Goal: Transaction & Acquisition: Purchase product/service

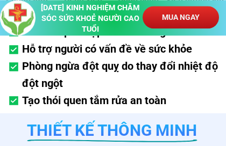
scroll to position [1914, 0]
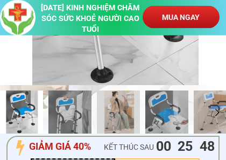
scroll to position [220, 0]
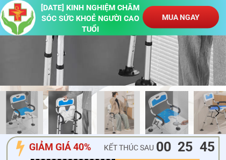
click at [193, 12] on p "MUA NGAY" at bounding box center [181, 17] width 76 height 23
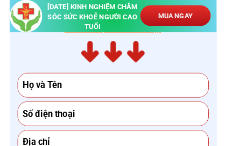
scroll to position [5951, 0]
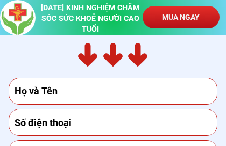
click at [22, 90] on input "text" at bounding box center [113, 92] width 203 height 26
type input "[PERSON_NAME]"
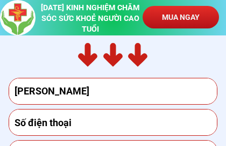
type input "0903990858"
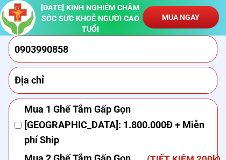
scroll to position [6026, 0]
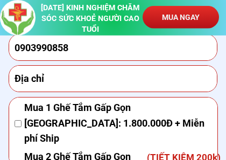
click at [17, 80] on input "text" at bounding box center [113, 79] width 203 height 26
click at [22, 79] on input "text" at bounding box center [113, 79] width 203 height 26
click at [25, 76] on input "text" at bounding box center [113, 79] width 203 height 26
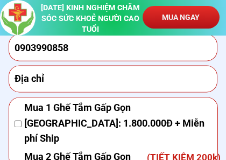
click at [220, 62] on div "ĐẶT HÀNG NGAY Đỗ Văn Ngọc 0903990858 Mua 1 Ghế Tắm Gấp Gọn Nhật Bản: 1.800.000Đ…" at bounding box center [113, 53] width 226 height 415
click at [224, 58] on div "ĐẶT HÀNG NGAY Đỗ Văn Ngọc 0903990858 Mua 1 Ghế Tắm Gấp Gọn Nhật Bản: 1.800.000Đ…" at bounding box center [113, 53] width 226 height 415
click at [225, 62] on div "ĐẶT HÀNG NGAY Đỗ Văn Ngọc 0903990858 Mua 1 Ghế Tắm Gấp Gọn Nhật Bản: 1.800.000Đ…" at bounding box center [113, 53] width 226 height 415
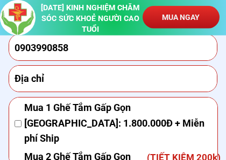
click at [17, 79] on input "text" at bounding box center [113, 79] width 203 height 26
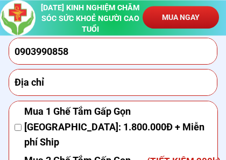
scroll to position [6023, 0]
click at [20, 80] on input "text" at bounding box center [113, 82] width 203 height 26
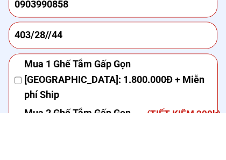
click at [221, 48] on div "ĐẶT HÀNG NGAY Đỗ Văn Ngọc 0903990858 403/28//44 Mua 1 Ghế Tắm Gấp Gọn Nhật Bản:…" at bounding box center [113, 56] width 226 height 415
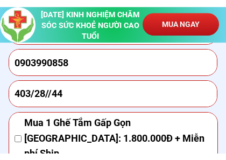
scroll to position [6019, 0]
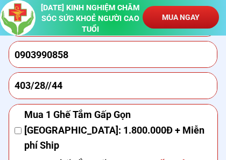
click at [74, 83] on input "403/28//44" at bounding box center [113, 86] width 203 height 26
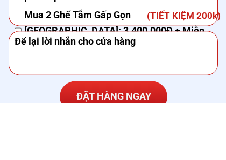
scroll to position [6112, 0]
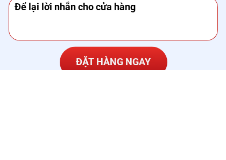
type input "403/28/48 đường TCH10,KP8,P Tân Chánh Hiệp,Q12,TP Hồ Chí Minh"
click at [117, 137] on p "ĐẶT HÀNG NGAY" at bounding box center [114, 152] width 108 height 31
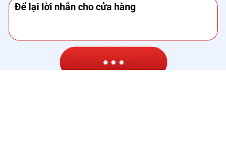
scroll to position [6202, 0]
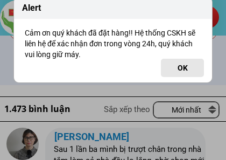
click at [185, 66] on button "OK" at bounding box center [182, 68] width 43 height 18
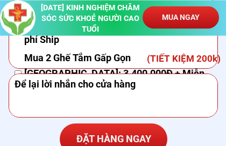
scroll to position [4020, 0]
